Goal: Task Accomplishment & Management: Use online tool/utility

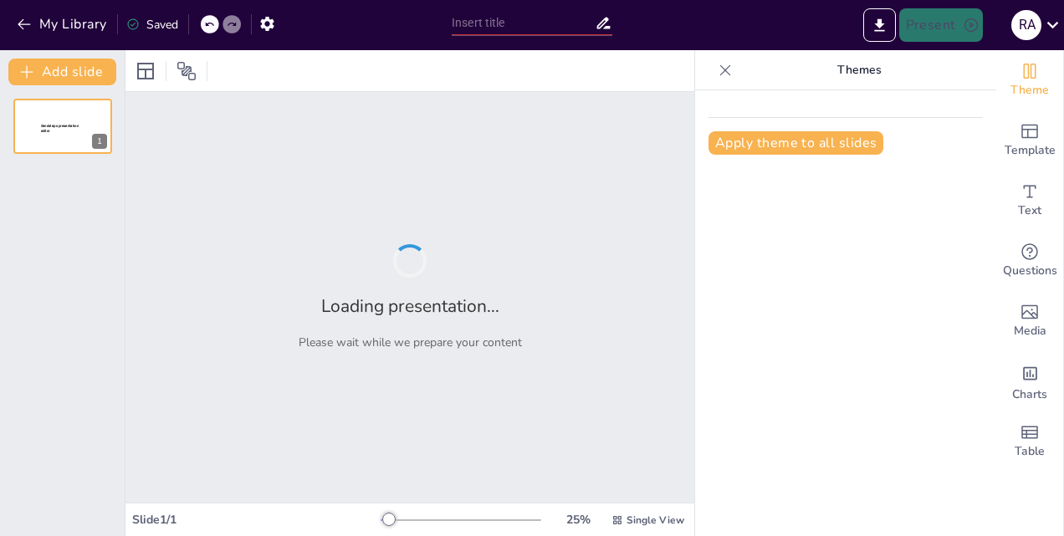
type input "Ensuring Safety: Comprehensive Pre-Start Procedures for Marine Gas Turbine Engi…"
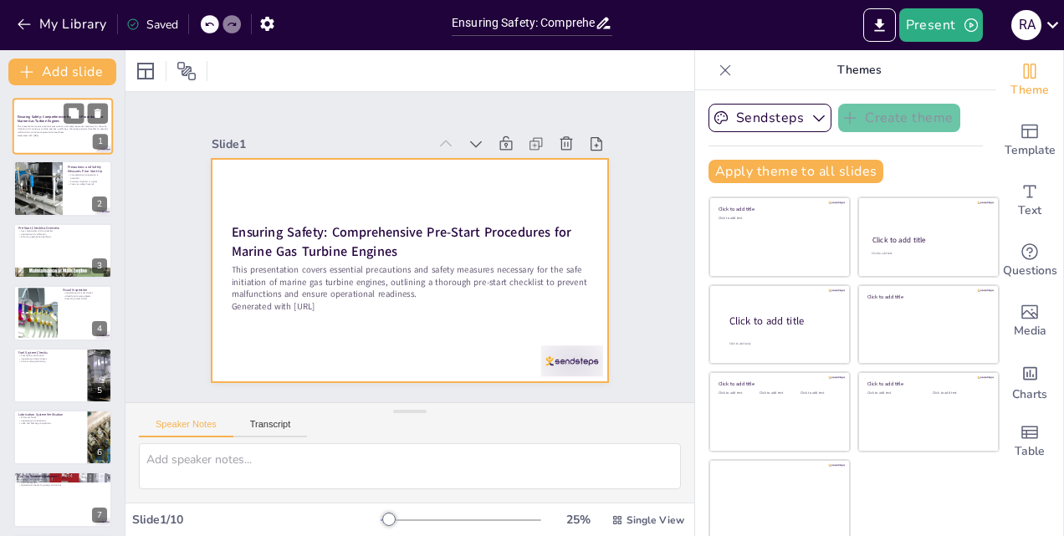
click at [44, 138] on div at bounding box center [63, 126] width 100 height 57
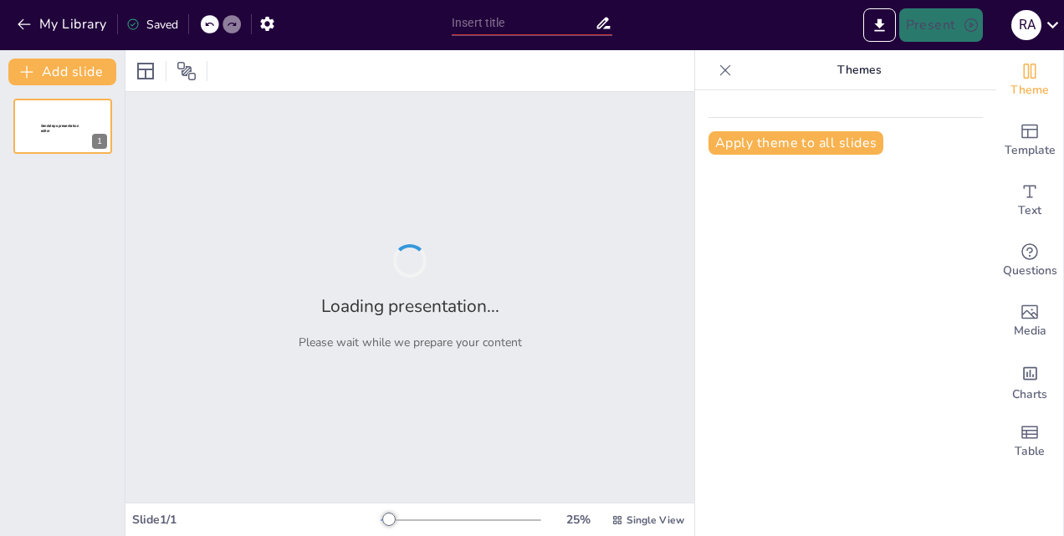
type input "Ensuring Safety: Comprehensive Pre-Start Procedures for Marine Gas Turbine Engi…"
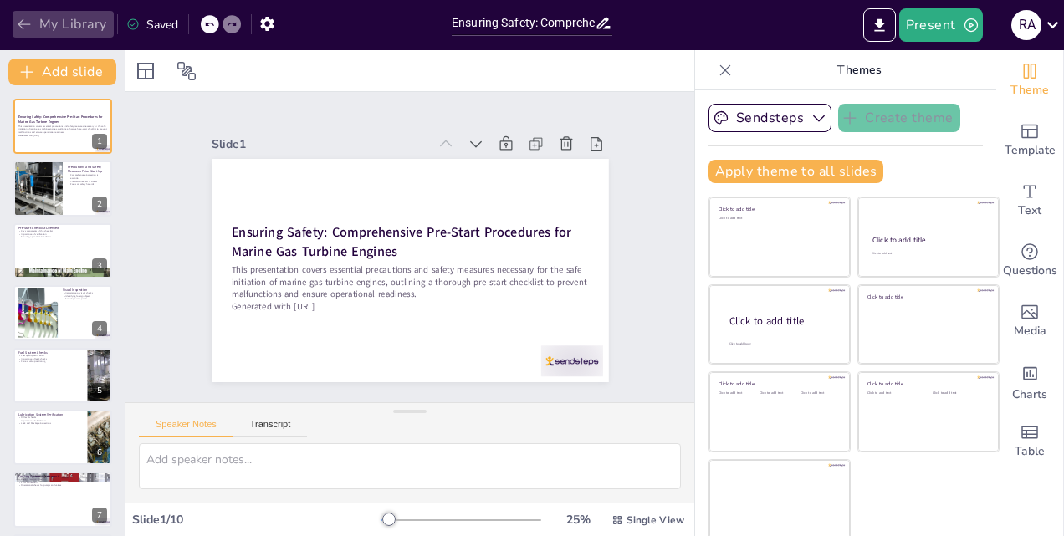
click at [64, 25] on button "My Library" at bounding box center [63, 24] width 101 height 27
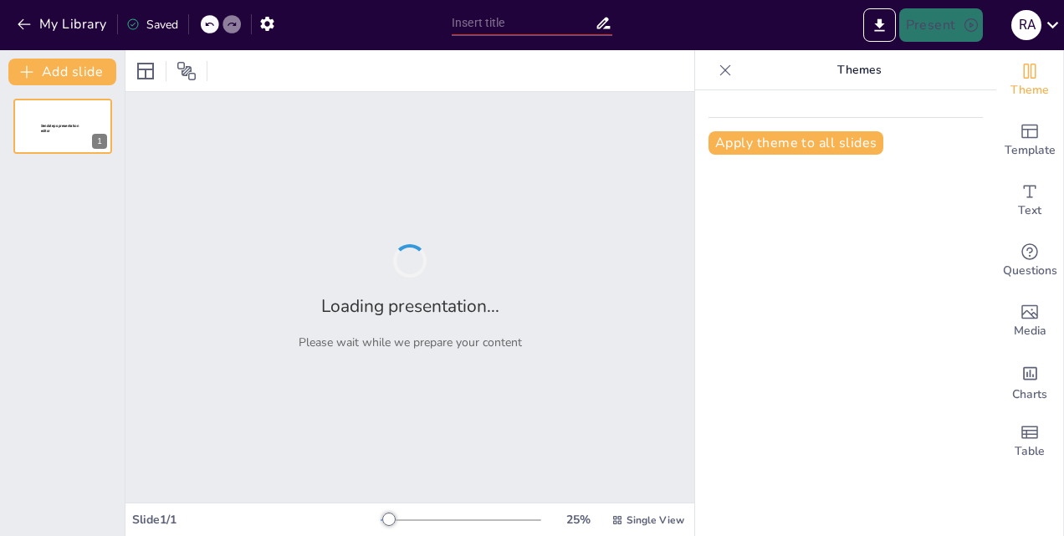
type input "Ensuring Safety: Comprehensive Pre-Start Procedures for Marine Gas Turbine Engi…"
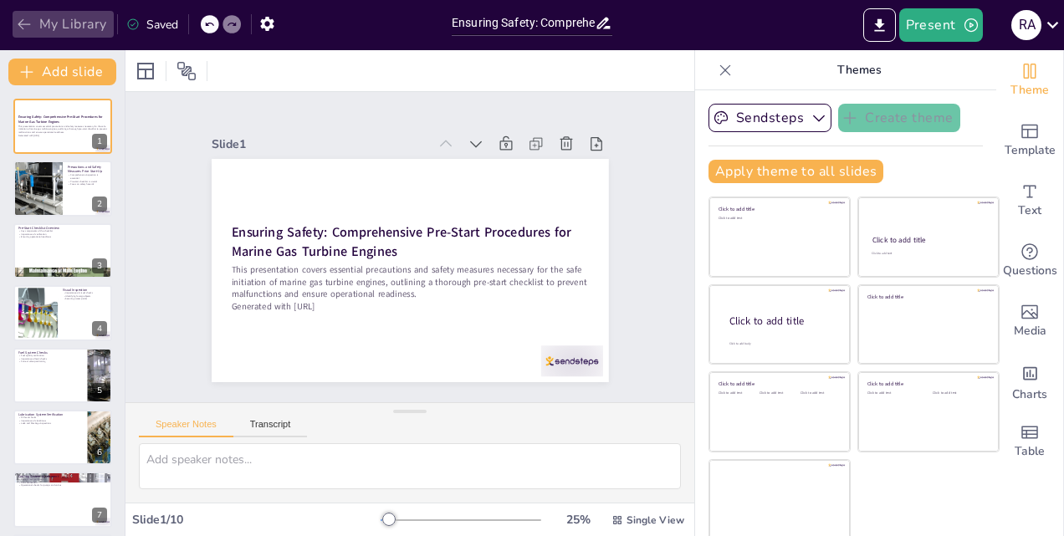
click at [20, 27] on icon "button" at bounding box center [24, 24] width 13 height 11
